Goal: Task Accomplishment & Management: Manage account settings

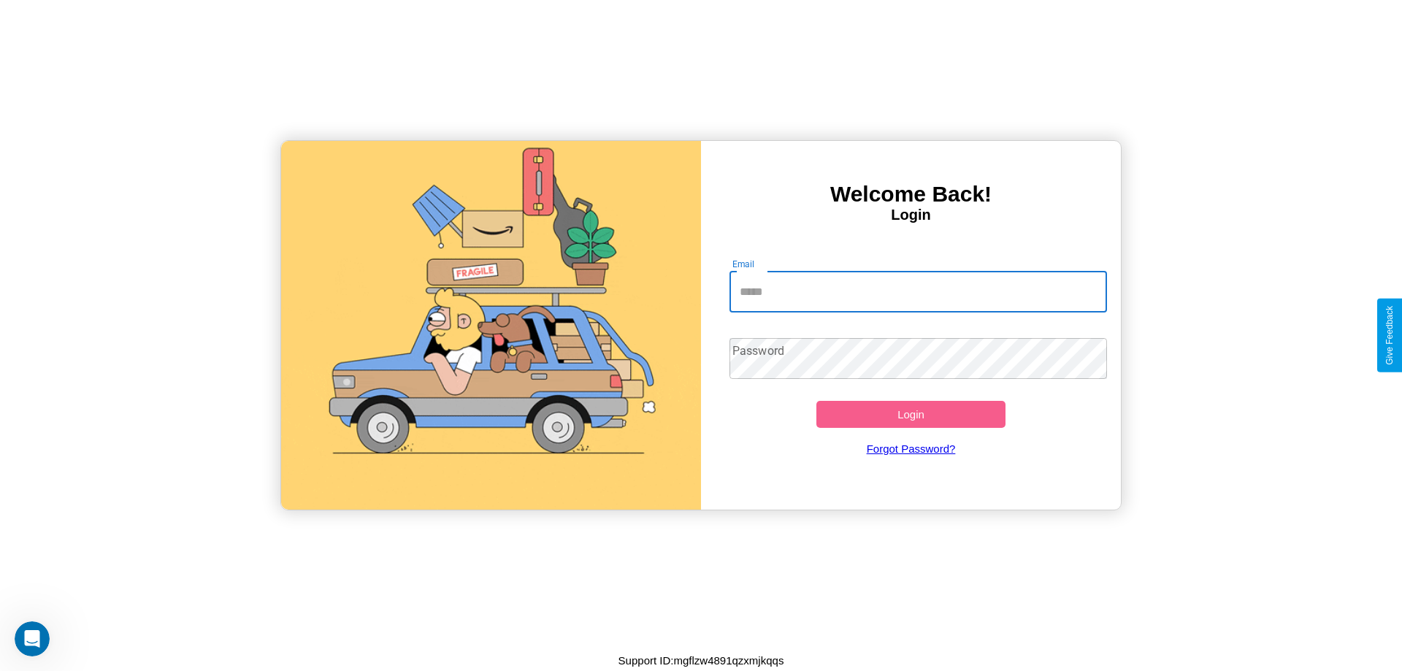
click at [918, 291] on input "Email" at bounding box center [918, 292] width 378 height 41
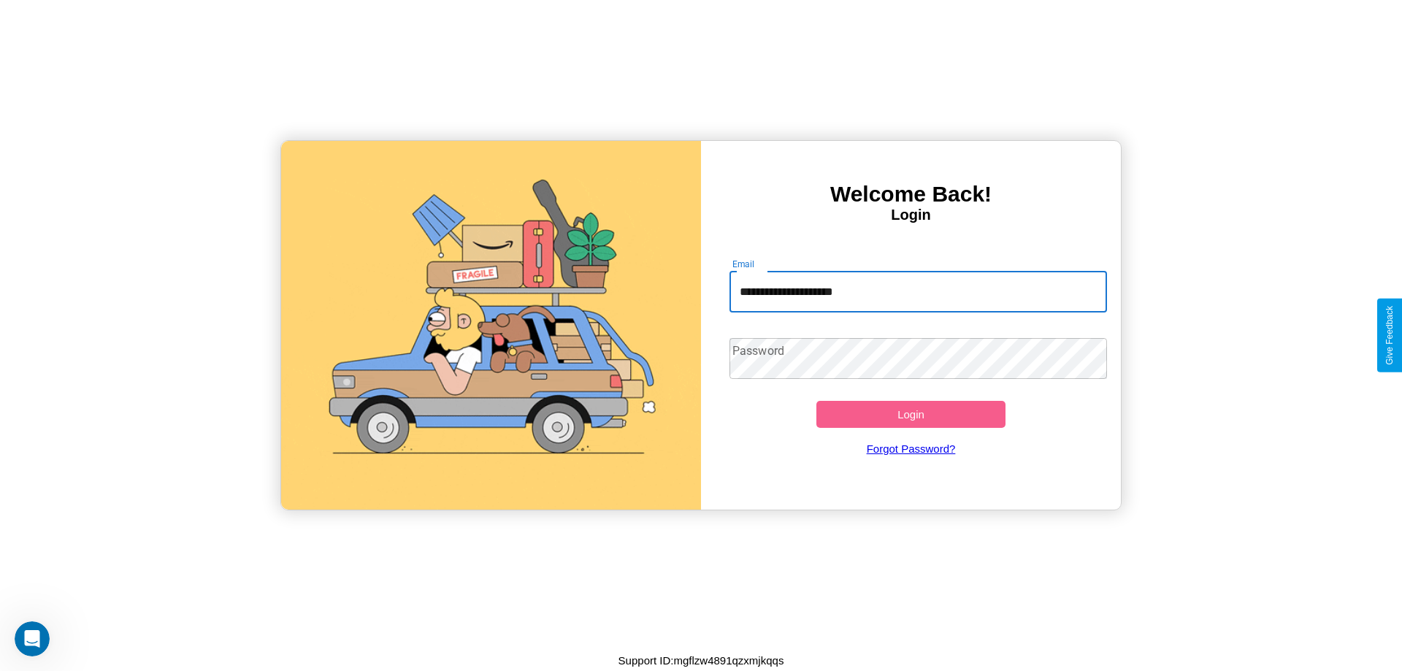
type input "**********"
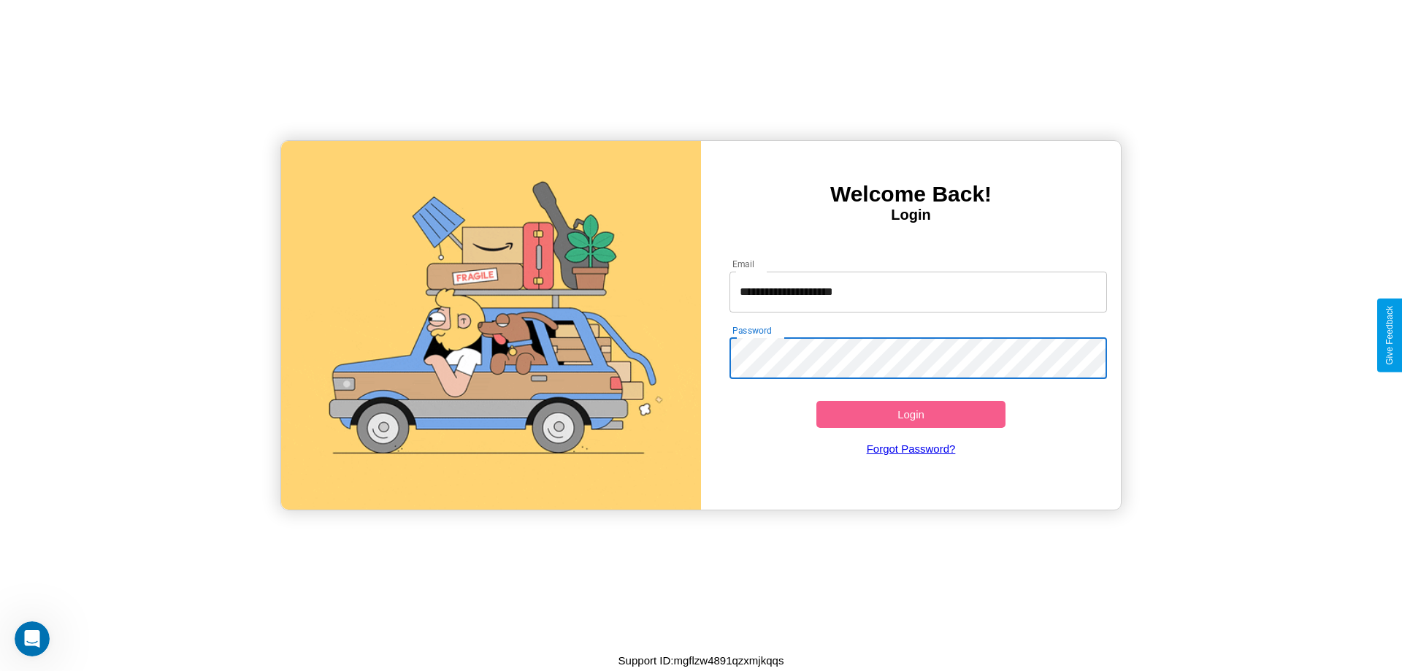
click at [910, 414] on button "Login" at bounding box center [910, 414] width 189 height 27
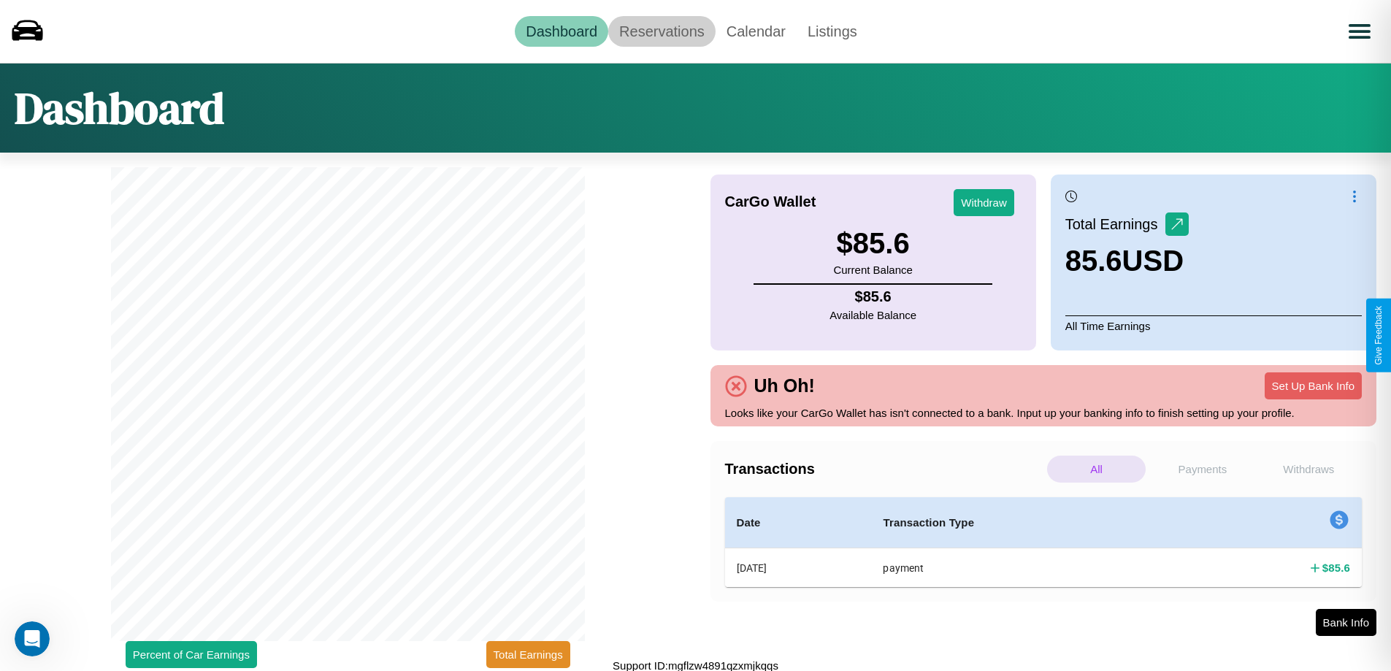
click at [661, 31] on link "Reservations" at bounding box center [661, 31] width 107 height 31
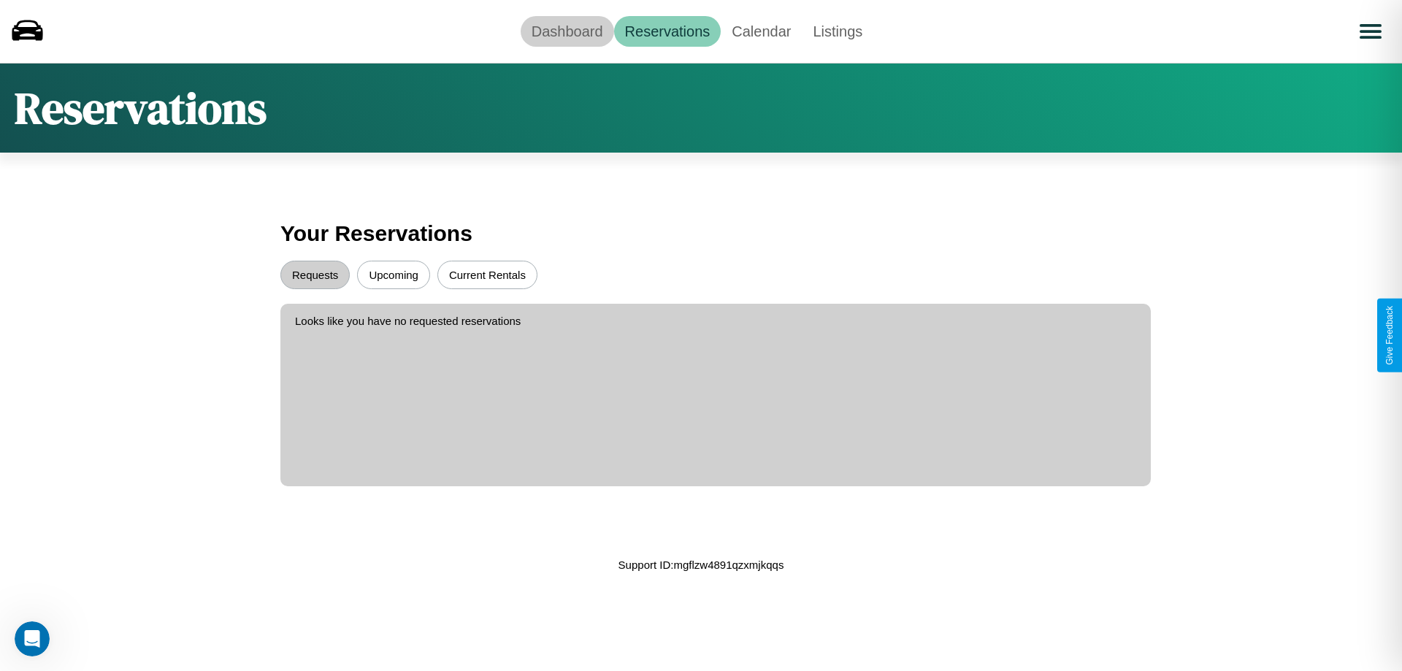
click at [567, 31] on link "Dashboard" at bounding box center [567, 31] width 93 height 31
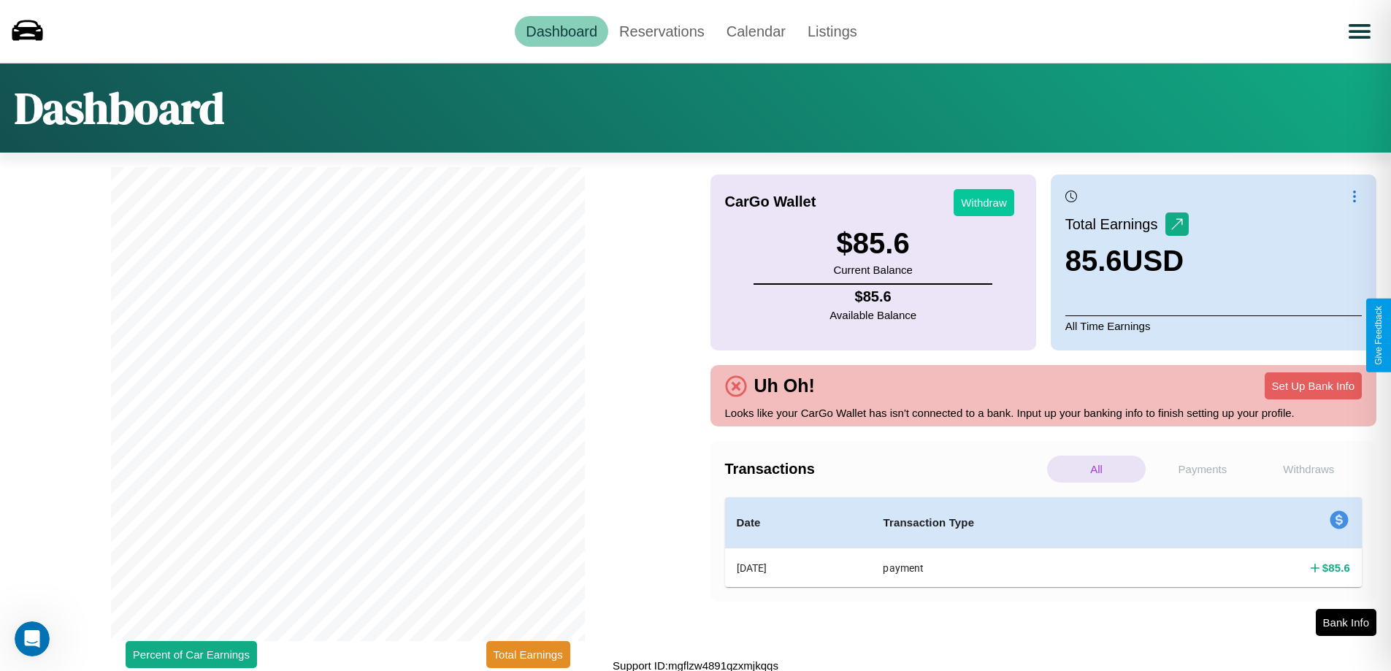
click at [983, 202] on button "Withdraw" at bounding box center [984, 202] width 61 height 27
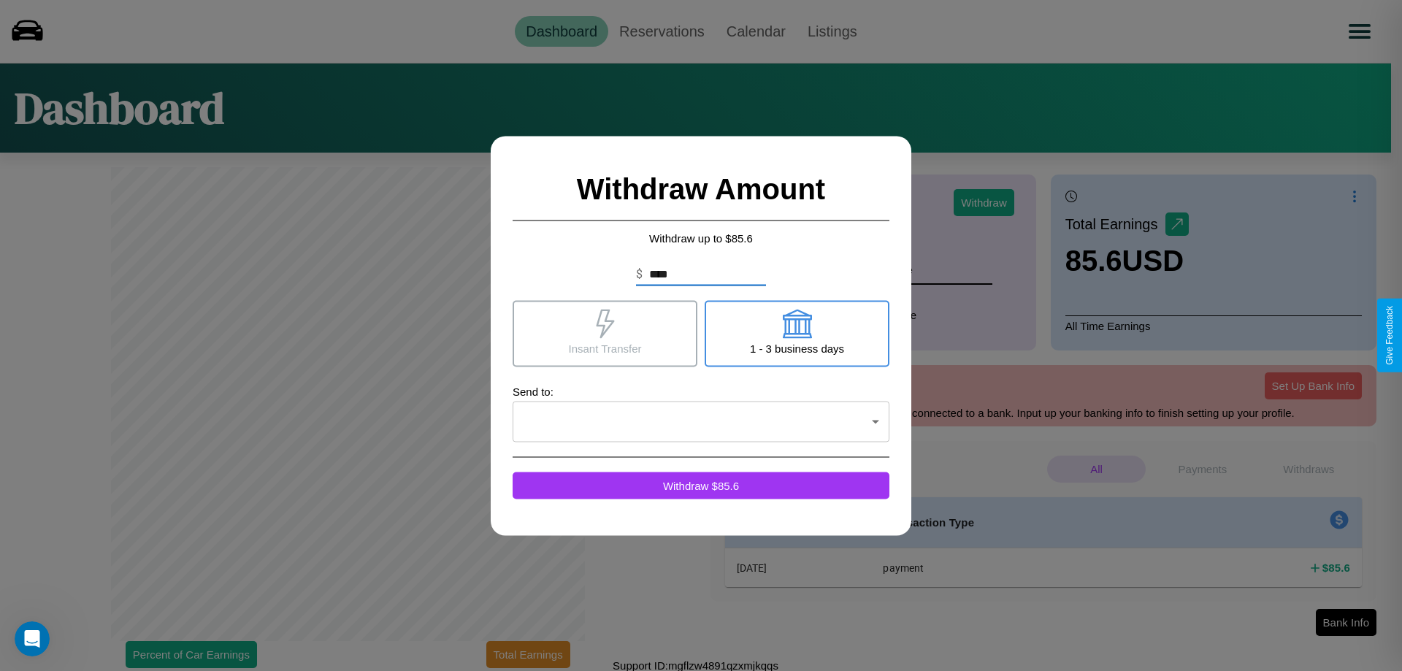
click at [605, 333] on icon at bounding box center [605, 323] width 18 height 29
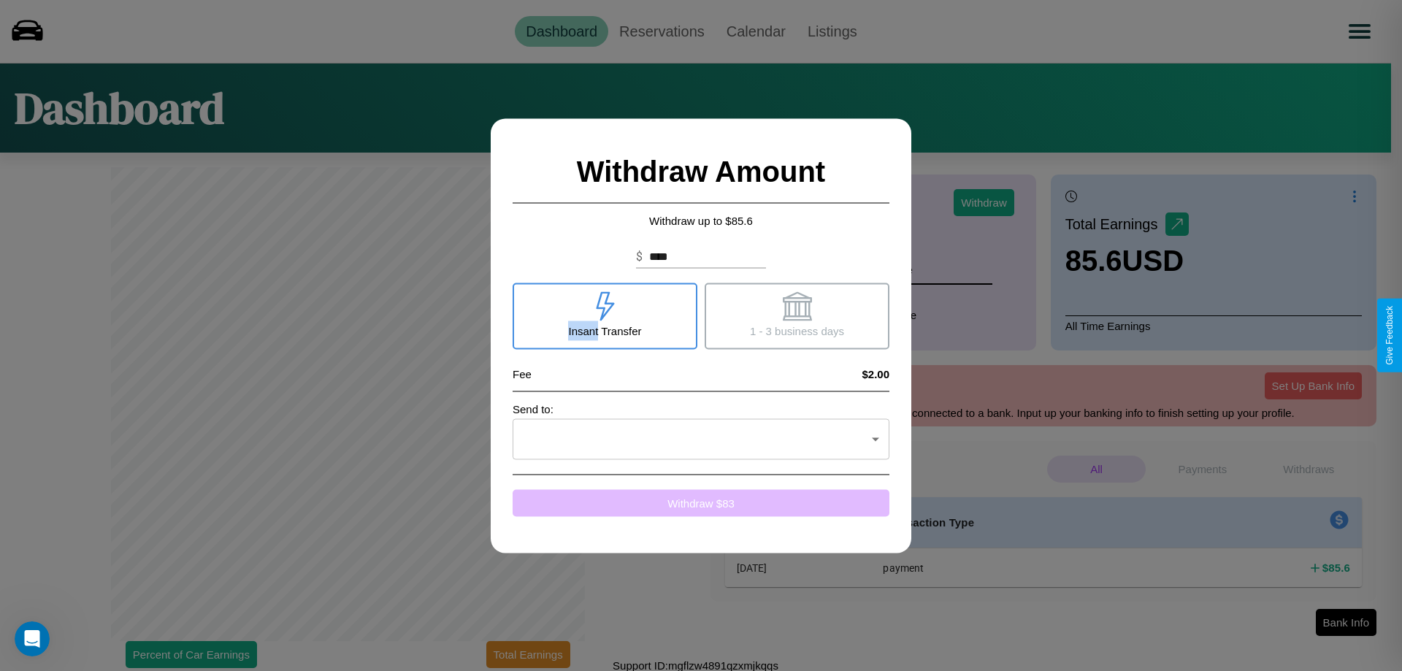
click at [701, 502] on button "Withdraw $ 83" at bounding box center [701, 502] width 377 height 27
